Goal: Task Accomplishment & Management: Manage account settings

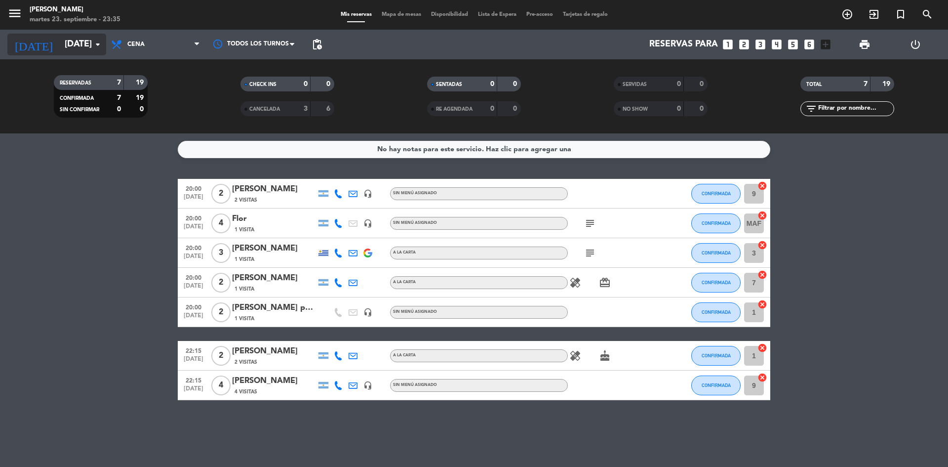
click at [101, 53] on input "[DATE]" at bounding box center [117, 45] width 115 height 20
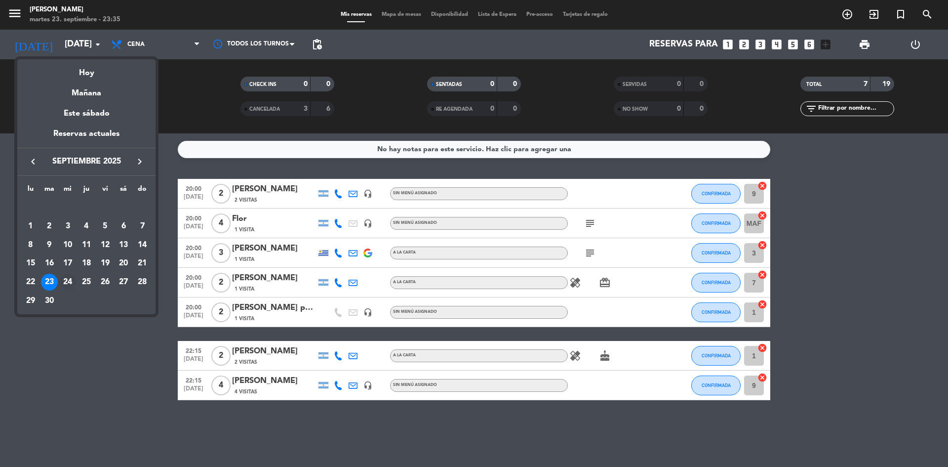
click at [73, 280] on div "24" at bounding box center [67, 281] width 17 height 17
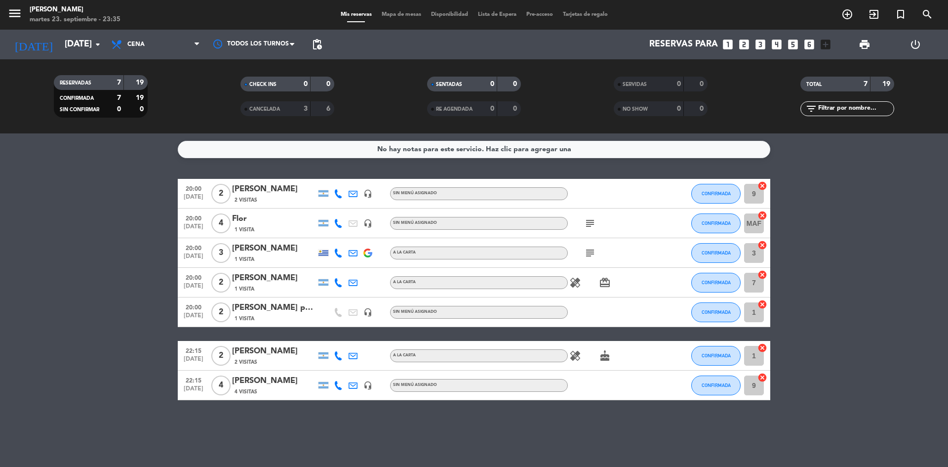
type input "[DATE]"
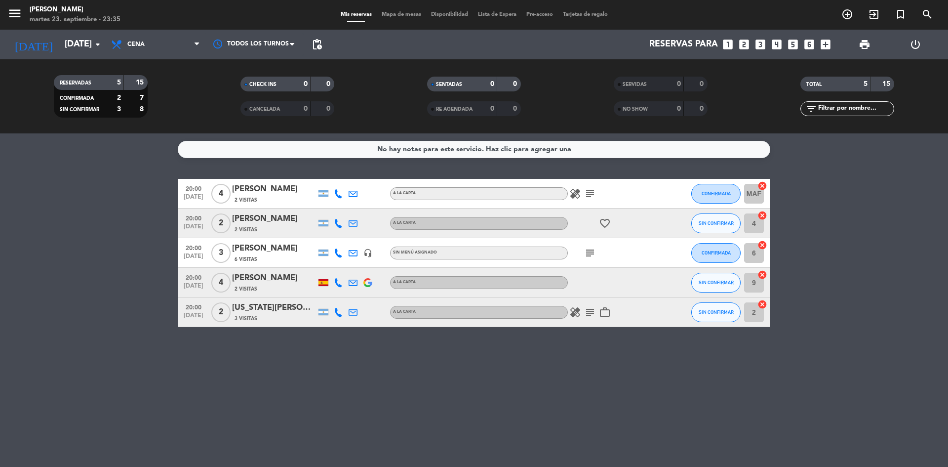
click at [586, 194] on icon "subject" at bounding box center [590, 194] width 12 height 12
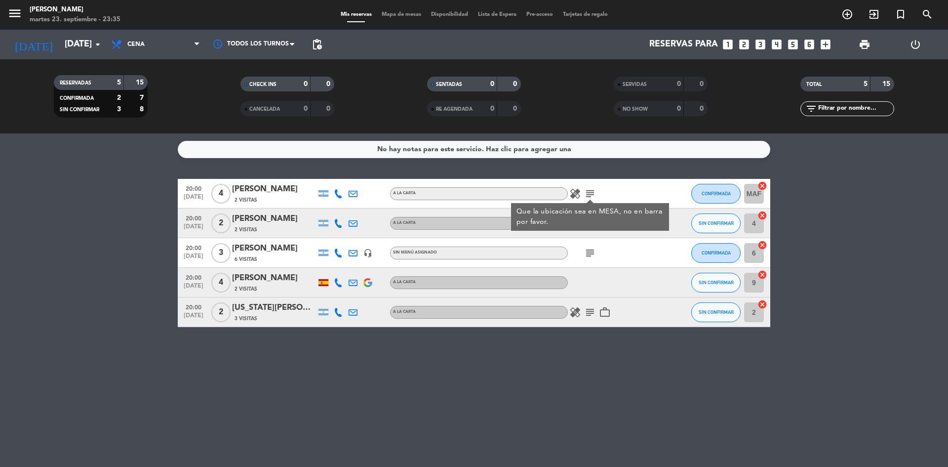
click at [587, 254] on icon "subject" at bounding box center [590, 253] width 12 height 12
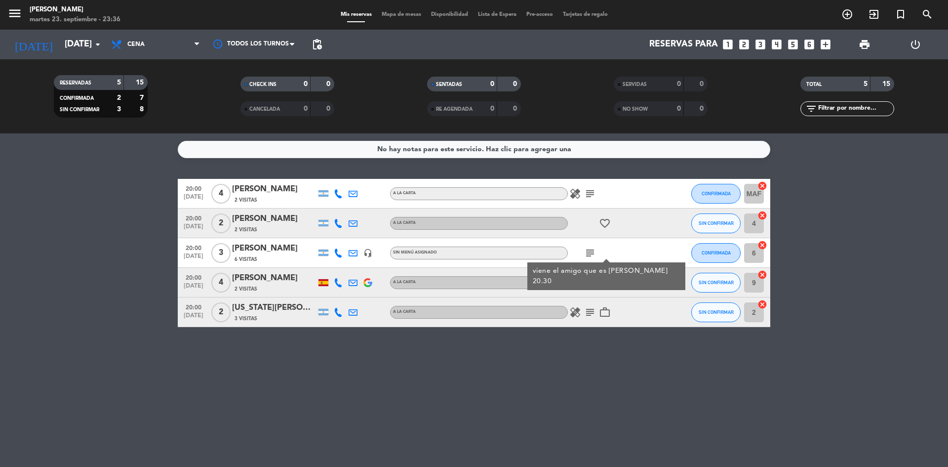
click at [593, 316] on icon "subject" at bounding box center [590, 312] width 12 height 12
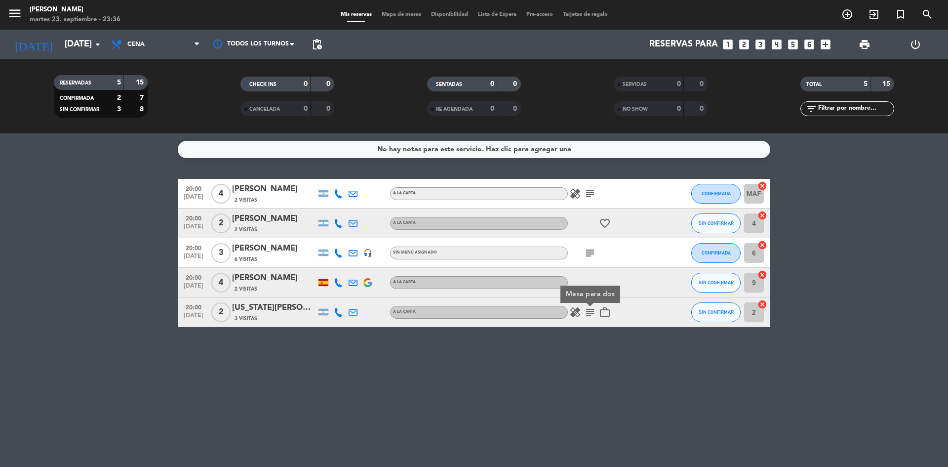
click at [604, 311] on icon "work_outline" at bounding box center [605, 312] width 12 height 12
click at [275, 308] on div "[US_STATE][PERSON_NAME]" at bounding box center [274, 307] width 84 height 13
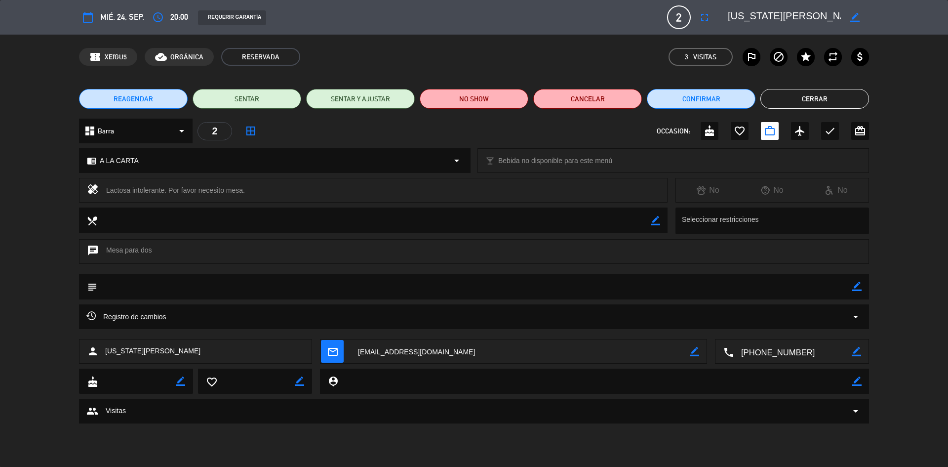
click at [208, 128] on div "2" at bounding box center [214, 131] width 35 height 18
click at [215, 130] on div "2" at bounding box center [214, 131] width 35 height 18
click at [188, 129] on div "dashboard Barra arrow_drop_down" at bounding box center [136, 130] width 114 height 25
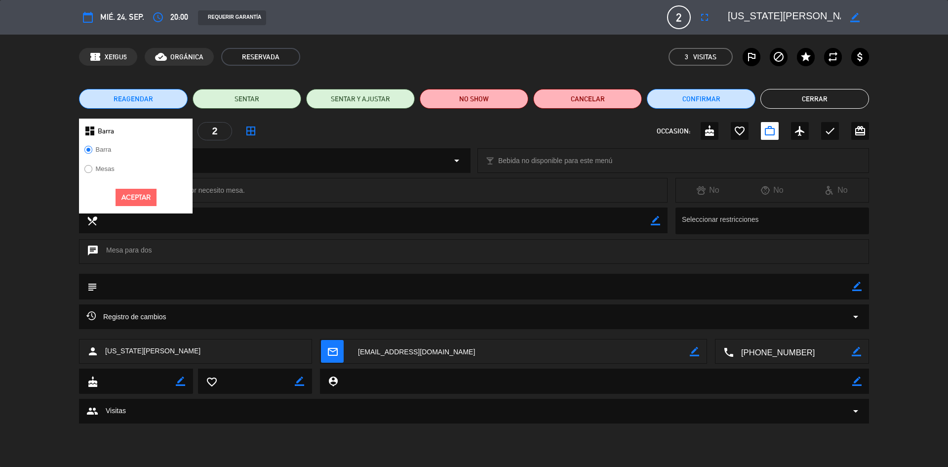
click at [110, 162] on label "Mesas" at bounding box center [99, 170] width 40 height 16
click at [140, 197] on button "Aceptar" at bounding box center [136, 197] width 41 height 17
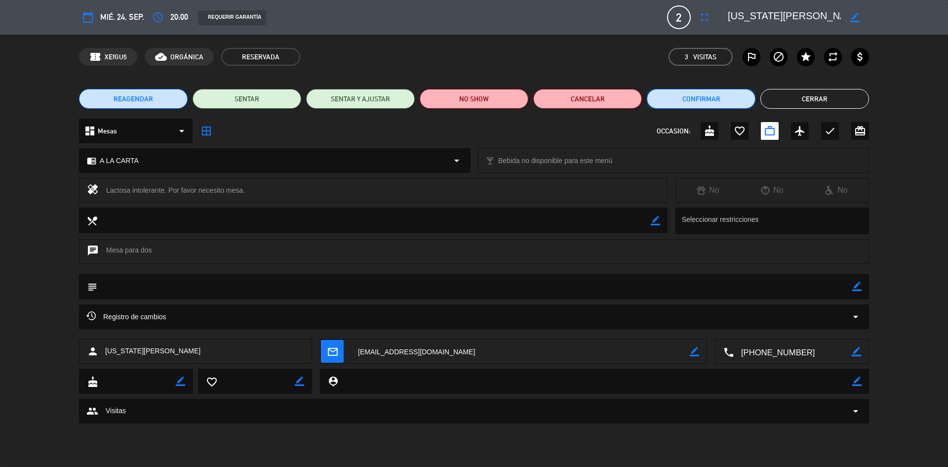
click at [715, 96] on button "Confirmar" at bounding box center [701, 99] width 109 height 20
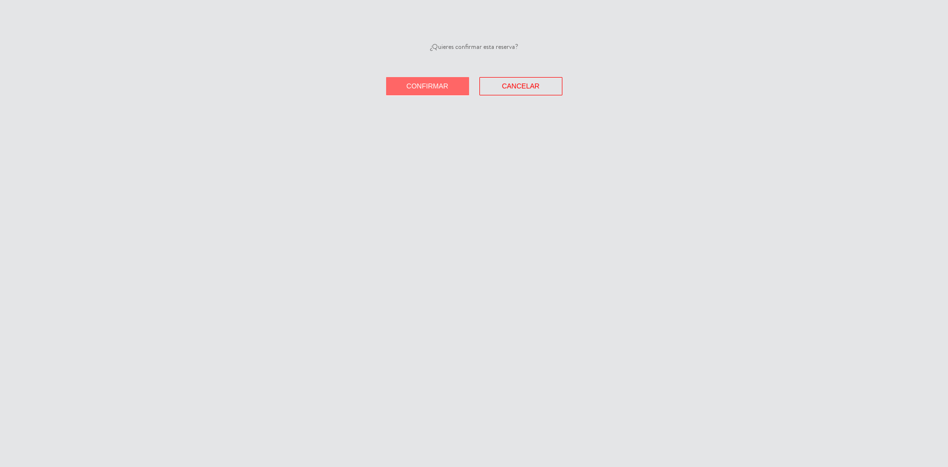
click at [438, 84] on span "Confirmar" at bounding box center [427, 86] width 42 height 8
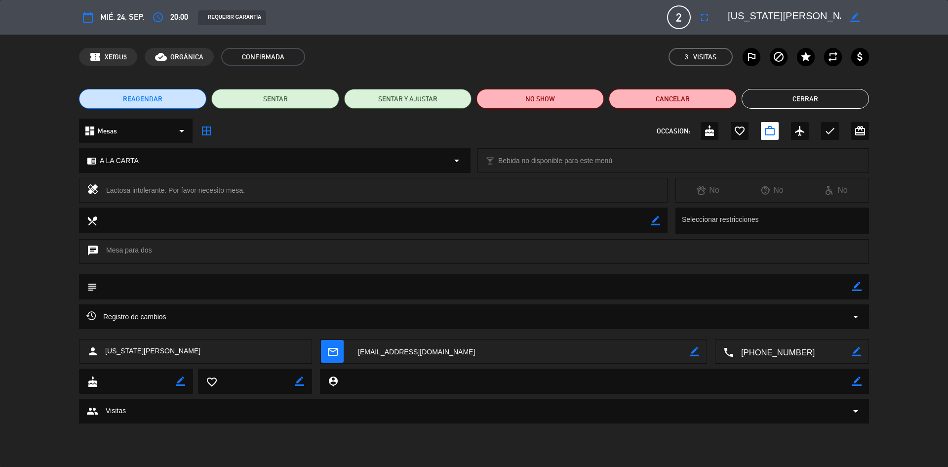
click at [770, 88] on div "REAGENDAR SENTAR SENTAR Y AJUSTAR NO SHOW Cancelar Cerrar" at bounding box center [474, 98] width 948 height 39
click at [767, 94] on button "Cerrar" at bounding box center [804, 99] width 127 height 20
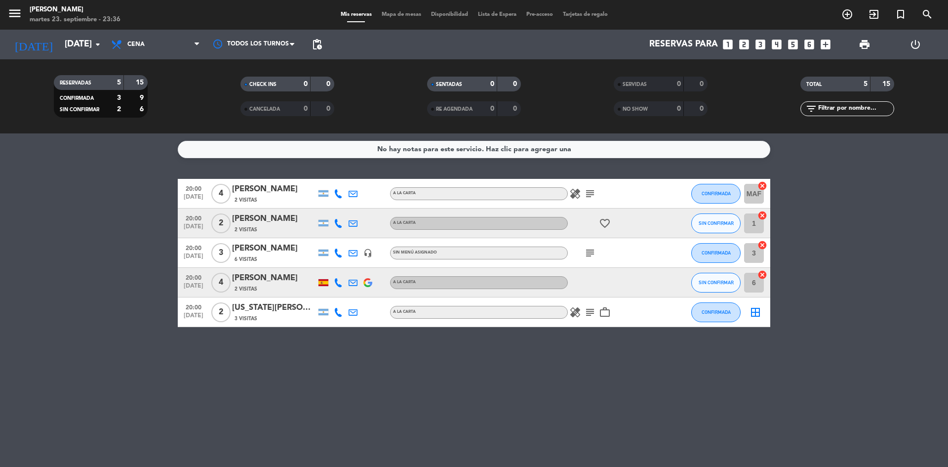
click at [748, 314] on div "border_all" at bounding box center [756, 311] width 30 height 29
click at [751, 312] on icon "border_all" at bounding box center [755, 312] width 12 height 12
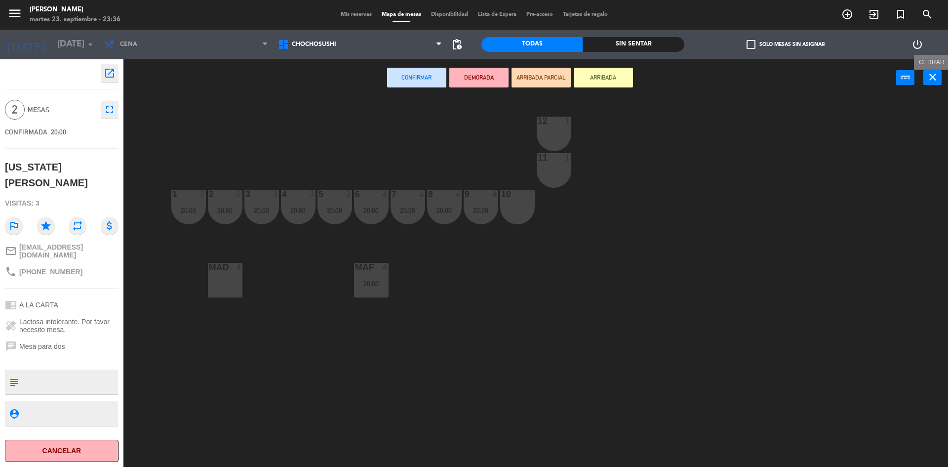
click at [932, 76] on icon "close" at bounding box center [933, 77] width 12 height 12
